Goal: Information Seeking & Learning: Learn about a topic

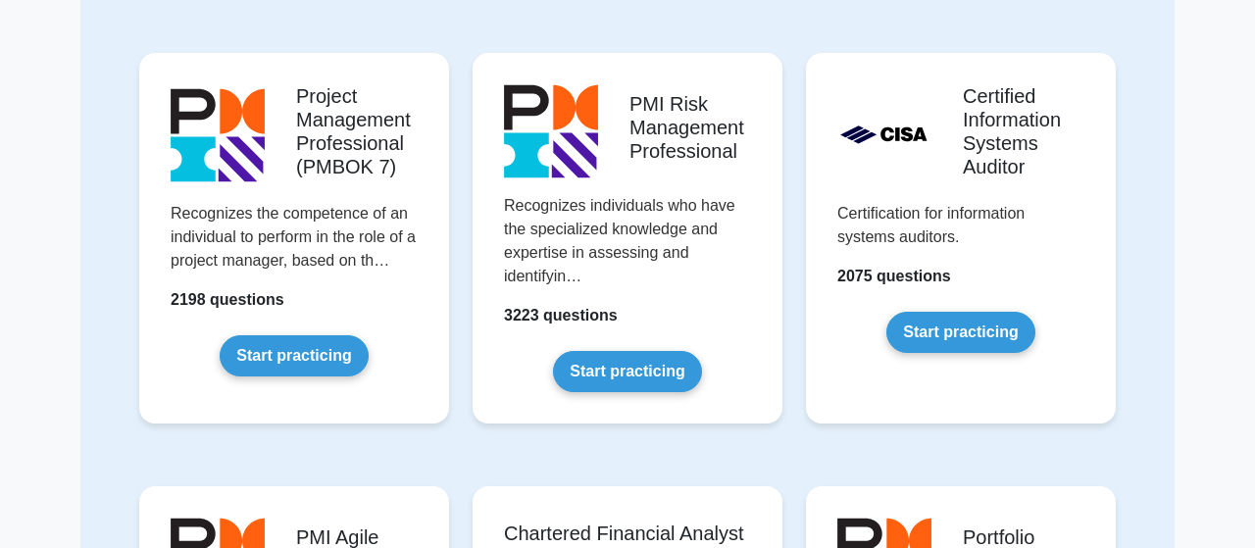
scroll to position [1734, 0]
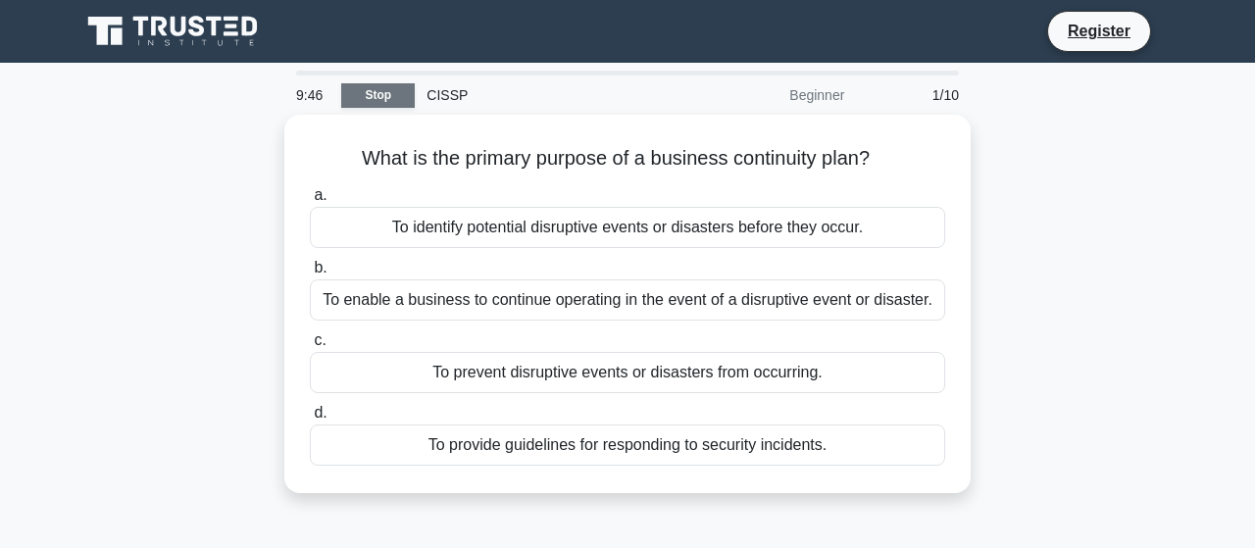
click at [378, 95] on link "Stop" at bounding box center [378, 95] width 74 height 25
